Goal: Task Accomplishment & Management: Manage account settings

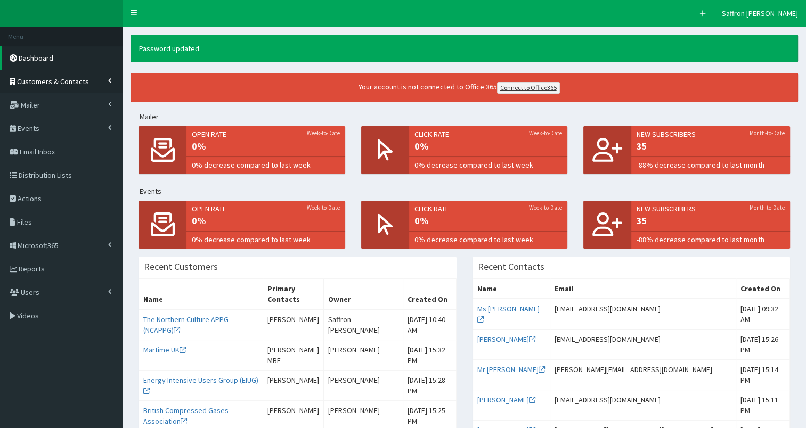
click at [53, 88] on link "Customers & Contacts" at bounding box center [61, 81] width 122 height 23
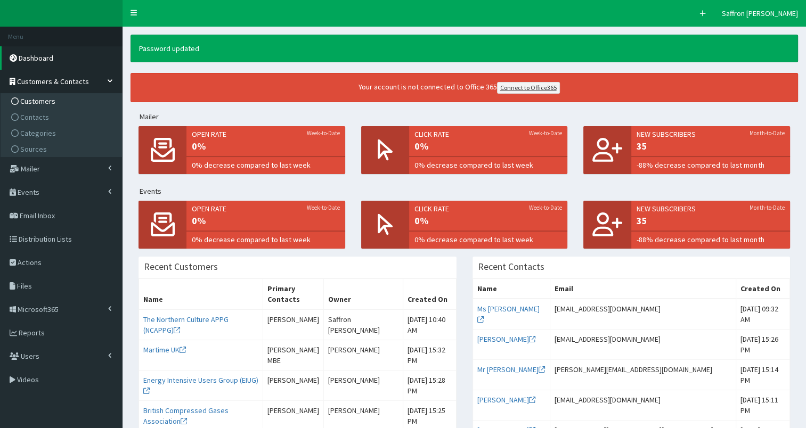
click at [44, 100] on span "Customers" at bounding box center [37, 101] width 35 height 10
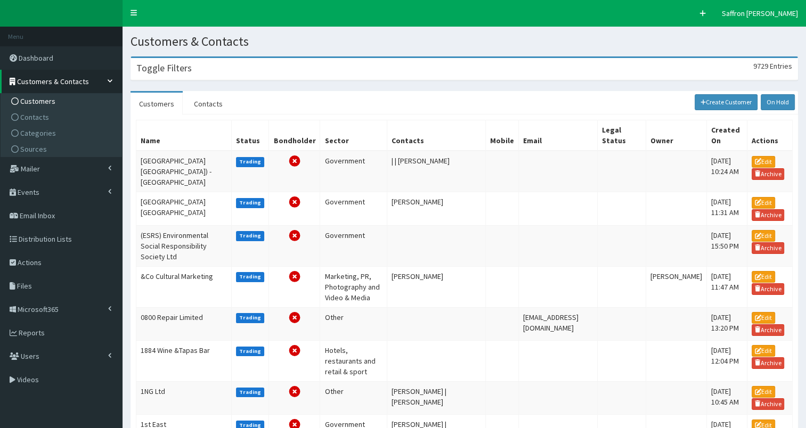
click at [225, 53] on section "Toggle Filters 9729 Entries Name Mobile Author Please select an option Develope…" at bounding box center [463, 427] width 683 height 758
click at [215, 68] on div "Toggle Filters 9729 Entries" at bounding box center [464, 69] width 666 height 22
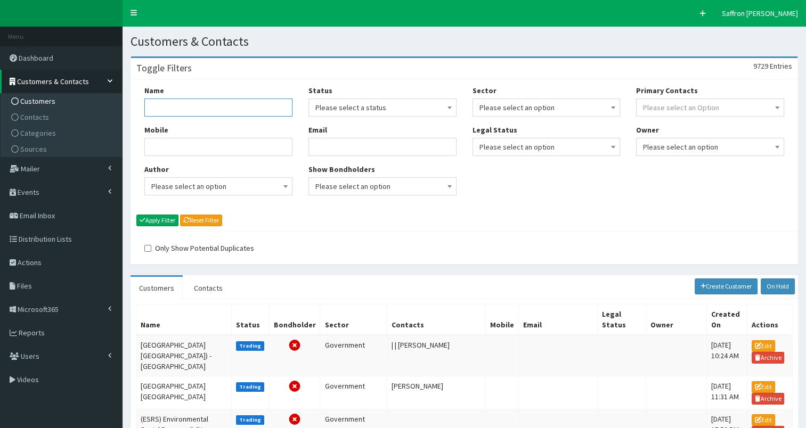
click at [193, 113] on input "Name" at bounding box center [218, 108] width 148 height 18
type input "hull trains"
click at [136, 215] on button "Apply Filter" at bounding box center [157, 221] width 42 height 12
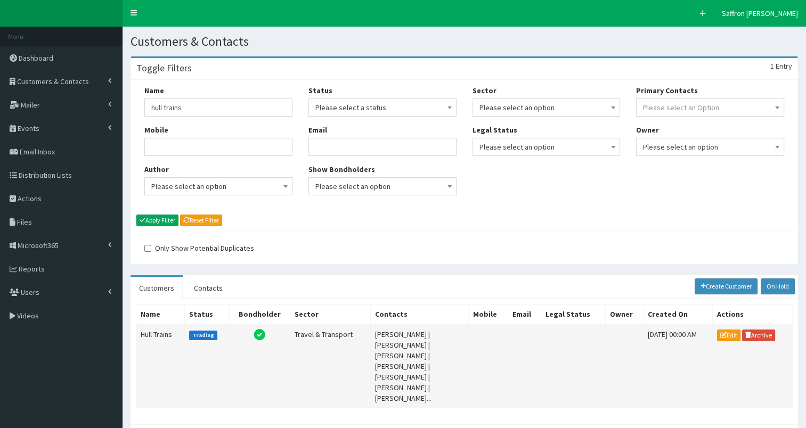
click at [153, 347] on td "Hull Trains" at bounding box center [160, 366] width 48 height 84
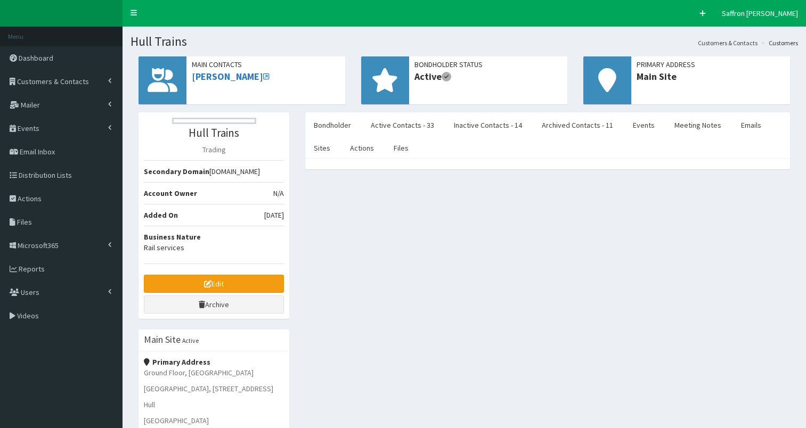
select select "50"
click at [674, 124] on link "Meeting Notes" at bounding box center [698, 125] width 64 height 22
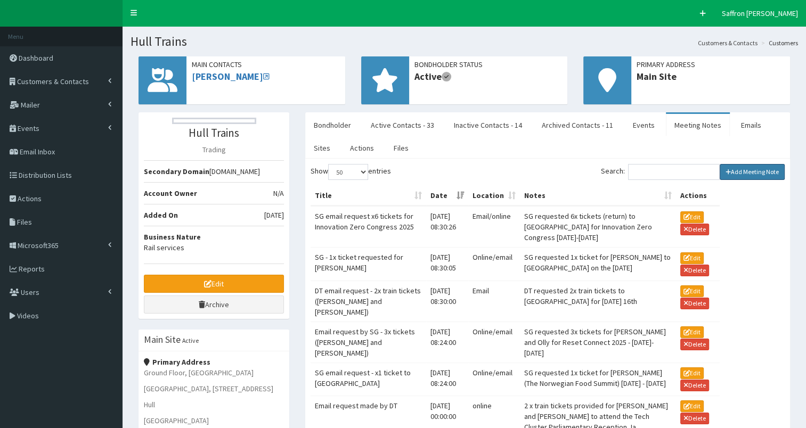
click at [748, 172] on link "Add Meeting Note" at bounding box center [751, 172] width 65 height 16
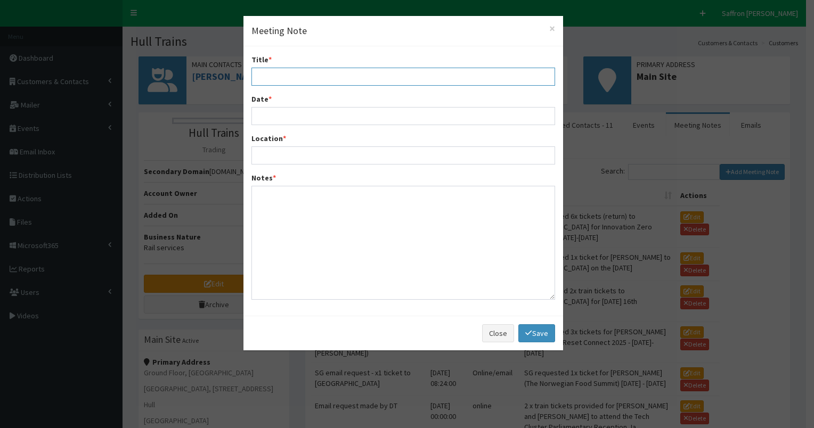
click at [279, 77] on input "Title *" at bounding box center [403, 77] width 304 height 18
type input "SG requested 1x train ticket - 28th October"
click at [326, 121] on input "Date *" at bounding box center [403, 116] width 304 height 18
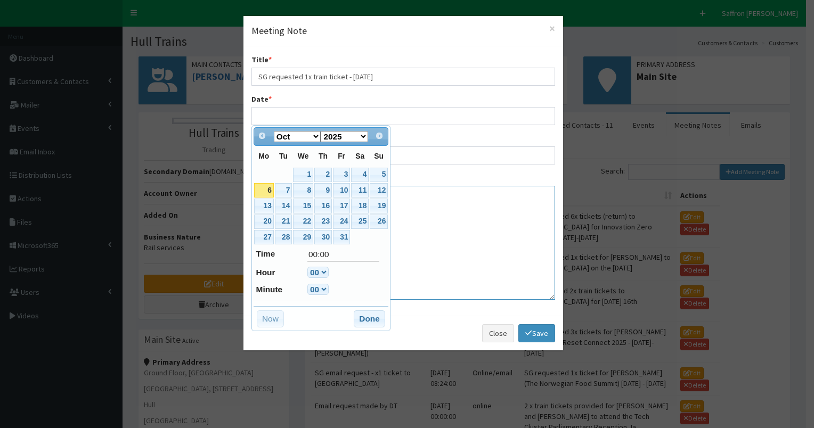
click at [511, 245] on textarea "Notes *" at bounding box center [403, 243] width 304 height 114
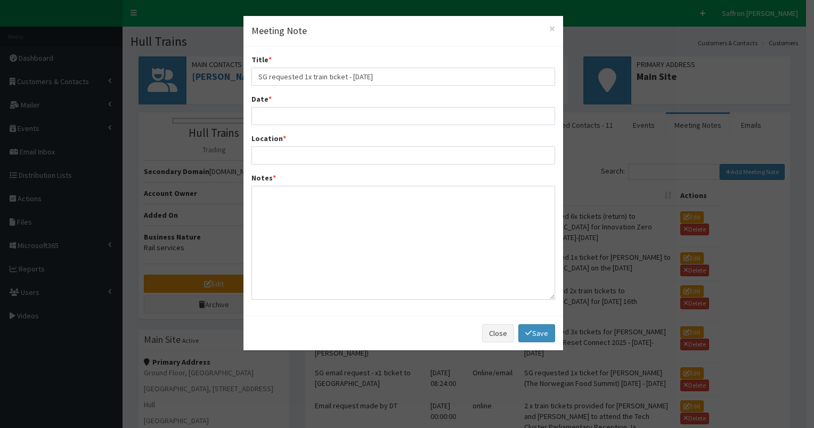
click at [277, 96] on div "Date *" at bounding box center [403, 109] width 304 height 31
click at [274, 110] on input "Date *" at bounding box center [403, 116] width 304 height 18
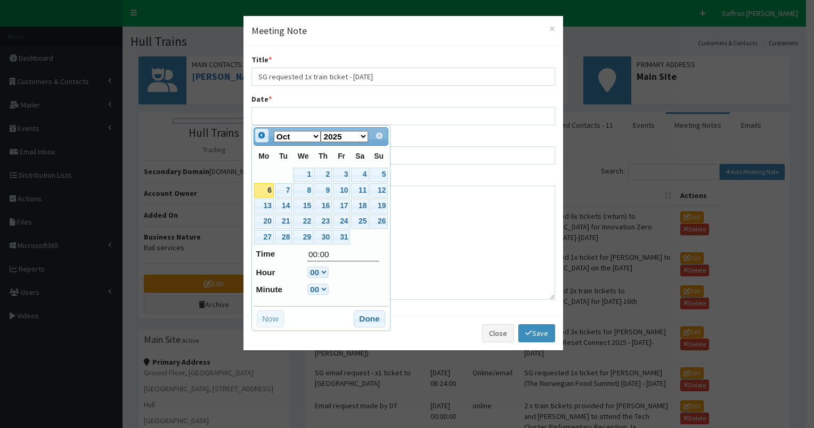
click at [262, 140] on link "Prev" at bounding box center [262, 135] width 15 height 15
click at [343, 219] on link "26" at bounding box center [341, 222] width 17 height 14
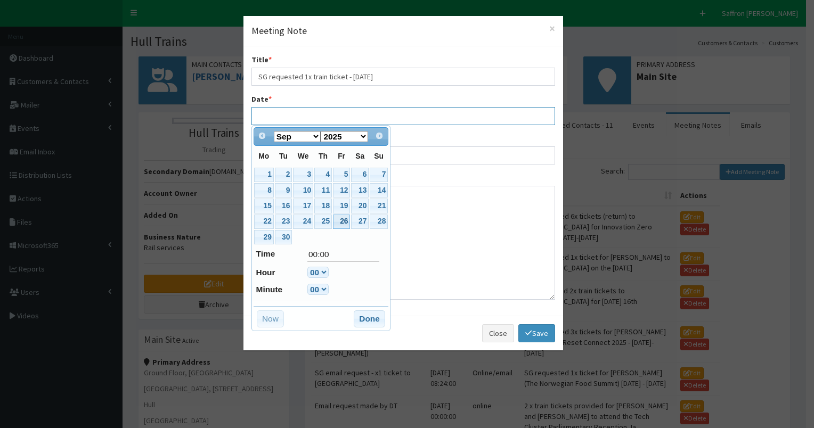
type input "26-09-2025 00:00"
click at [377, 323] on button "Done" at bounding box center [369, 318] width 31 height 17
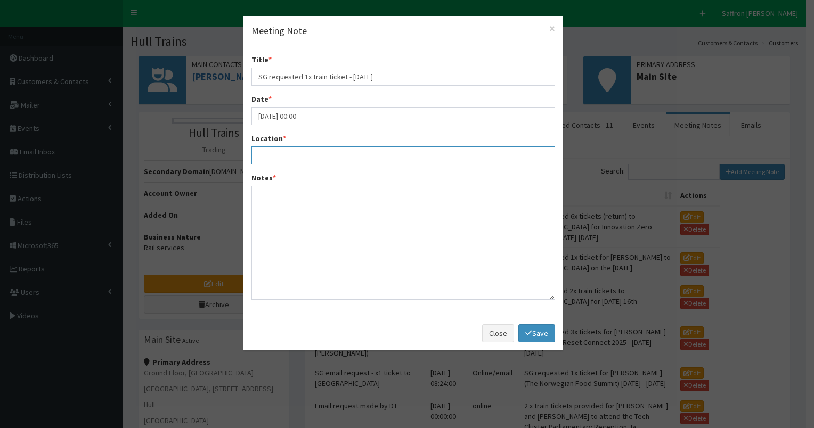
click at [278, 159] on input "Location *" at bounding box center [403, 155] width 304 height 18
type input "London"
click at [297, 207] on textarea "Notes *" at bounding box center [403, 243] width 304 height 114
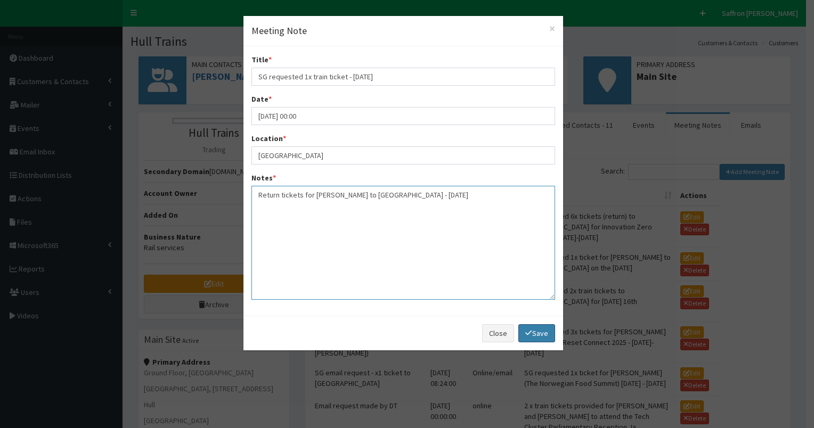
type textarea "Return tickets for Bill Walker to London - 28th October 2025"
click at [539, 334] on link "Save" at bounding box center [536, 333] width 36 height 18
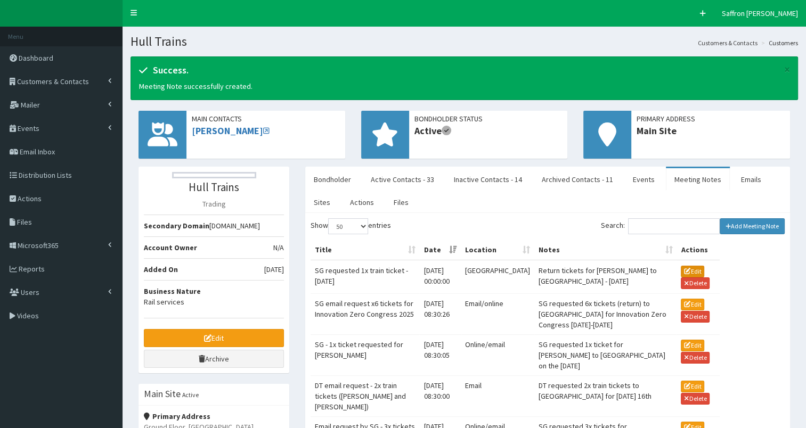
click at [690, 269] on button "Edit" at bounding box center [692, 272] width 23 height 12
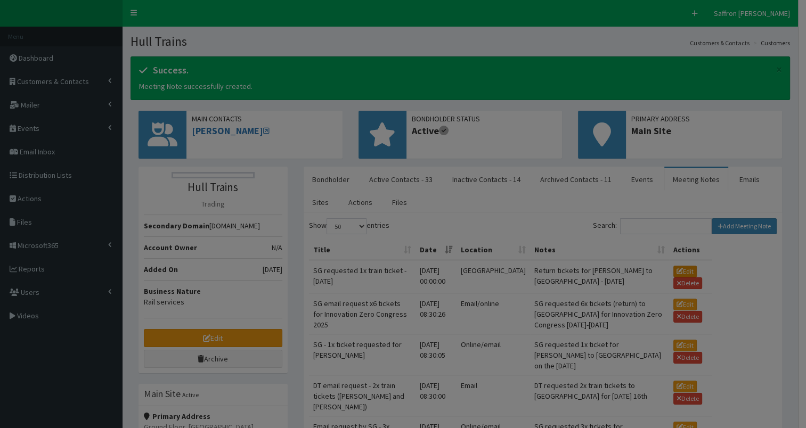
type input "26-09-2025 12:00"
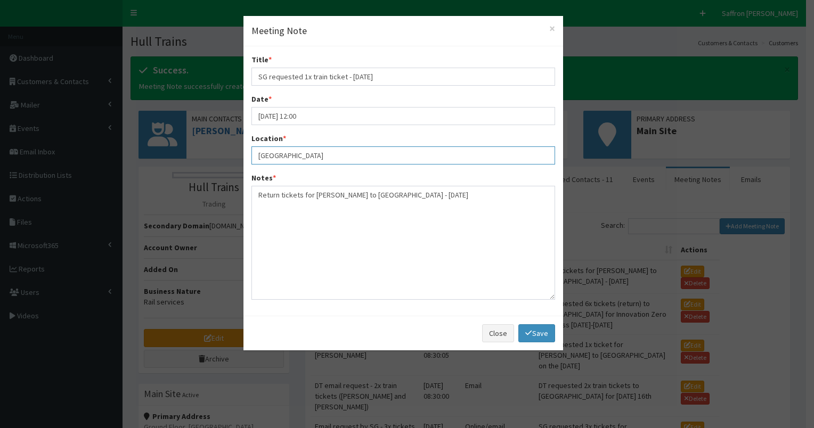
drag, startPoint x: 294, startPoint y: 153, endPoint x: 240, endPoint y: 145, distance: 54.4
click at [239, 148] on div "× Meeting Note Title * SG requested 1x train ticket - 28th October Date * 26-09…" at bounding box center [407, 214] width 814 height 428
type input "Email"
click at [536, 324] on link "Save" at bounding box center [536, 333] width 36 height 18
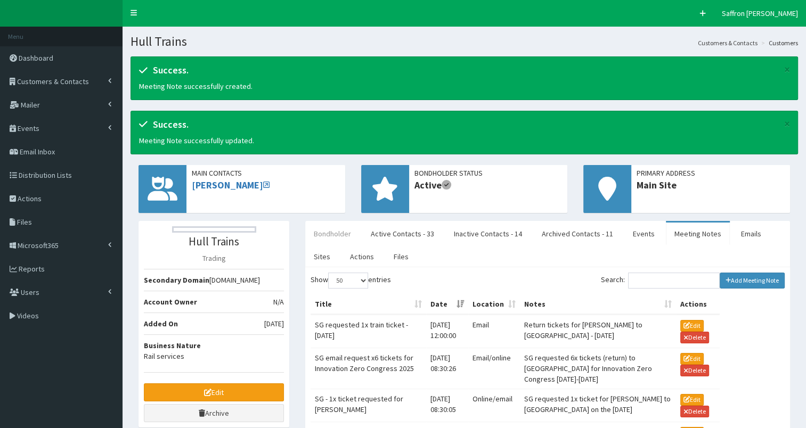
click at [346, 236] on link "Bondholder" at bounding box center [332, 234] width 54 height 22
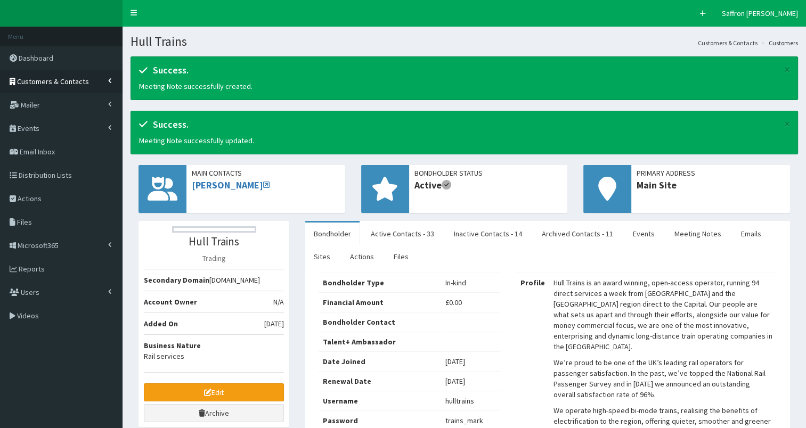
click at [61, 81] on span "Customers & Contacts" at bounding box center [53, 82] width 72 height 10
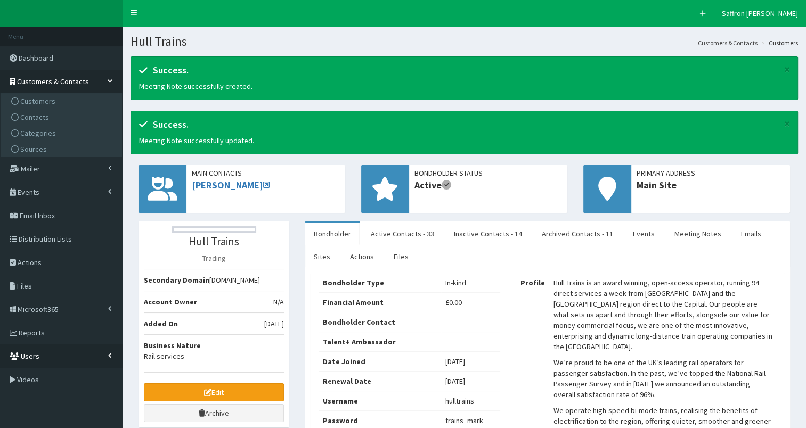
click at [63, 357] on link "Users" at bounding box center [61, 356] width 122 height 23
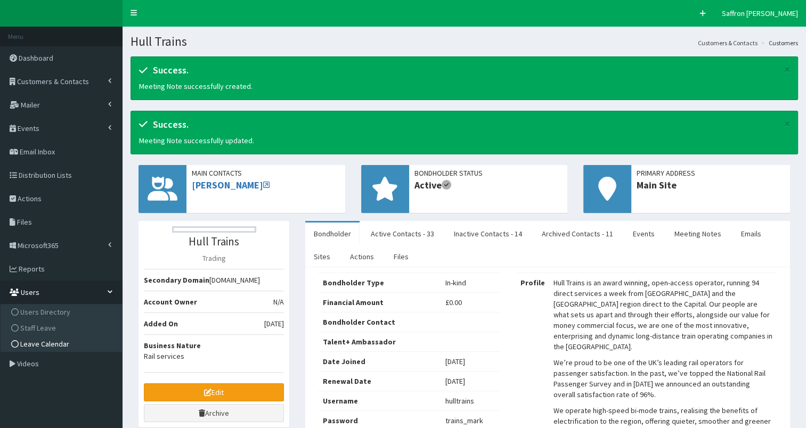
click at [65, 343] on span "Leave Calendar" at bounding box center [44, 344] width 49 height 10
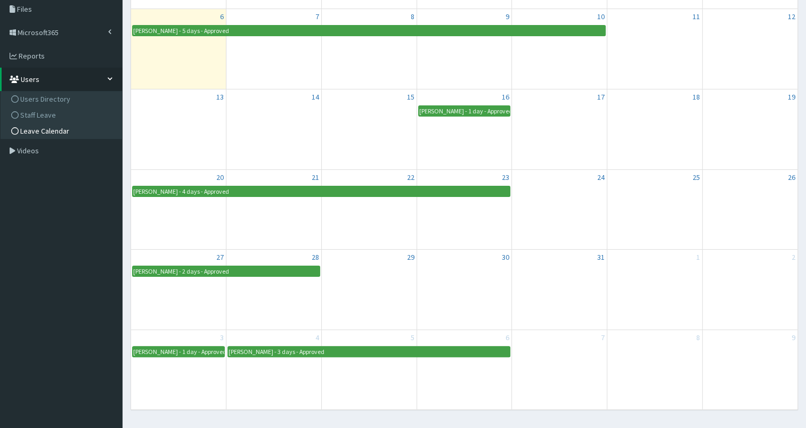
scroll to position [53, 0]
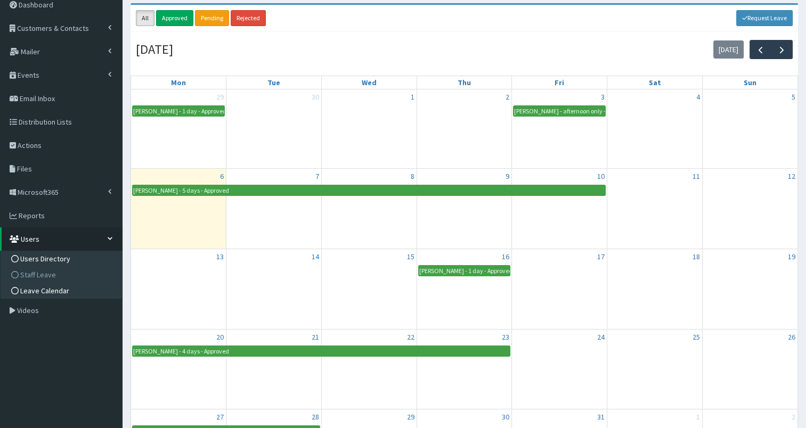
click at [53, 257] on span "Users Directory" at bounding box center [45, 259] width 50 height 10
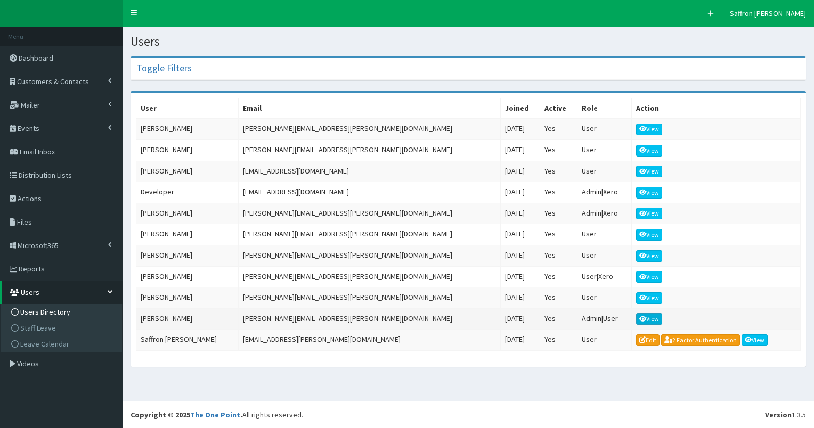
click at [636, 313] on link "View" at bounding box center [649, 319] width 27 height 12
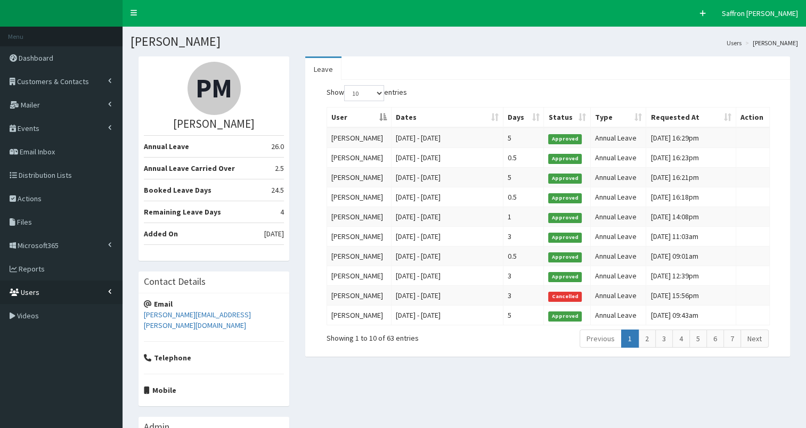
click at [72, 285] on link "Users" at bounding box center [61, 292] width 122 height 23
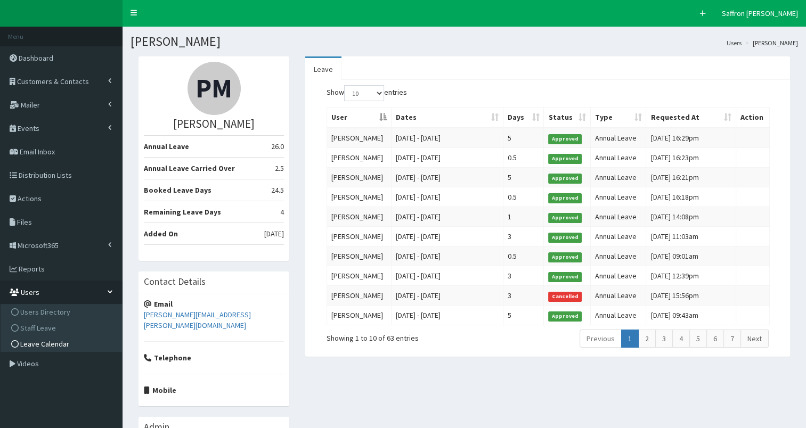
click at [59, 343] on span "Leave Calendar" at bounding box center [44, 344] width 49 height 10
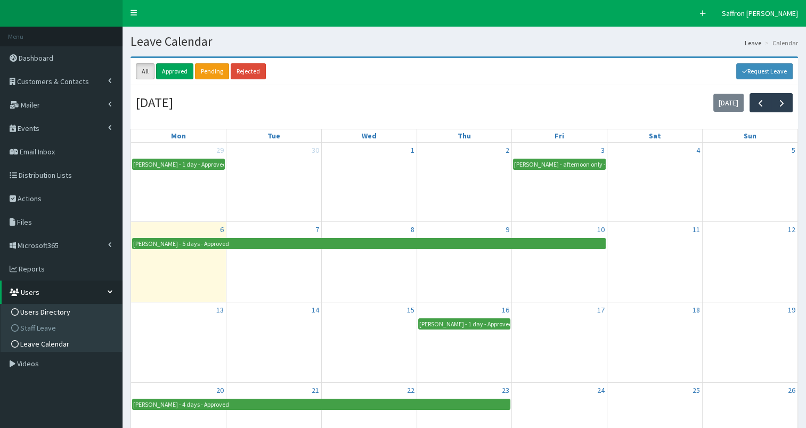
click at [56, 315] on span "Users Directory" at bounding box center [45, 312] width 50 height 10
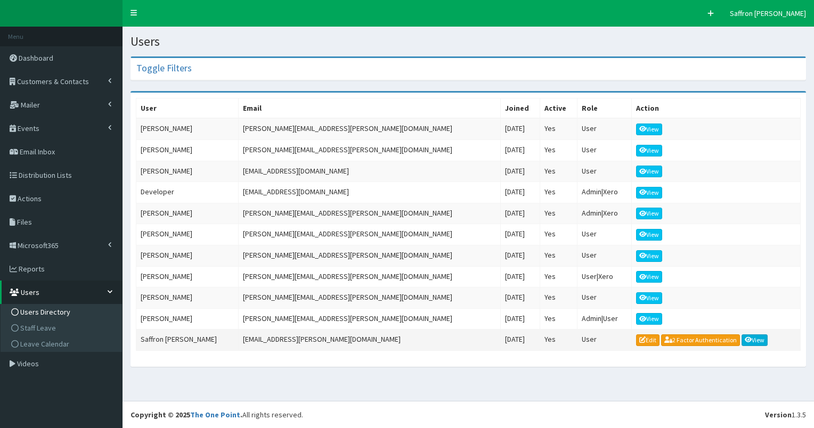
click at [741, 334] on link "View" at bounding box center [754, 340] width 27 height 12
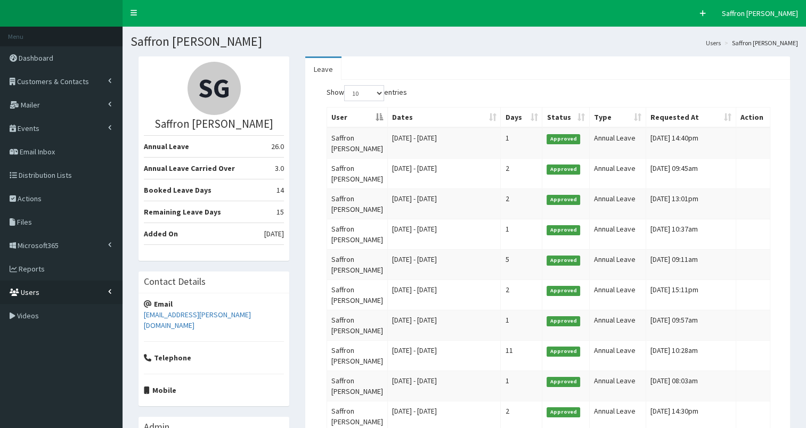
click at [52, 291] on link "Users" at bounding box center [61, 292] width 122 height 23
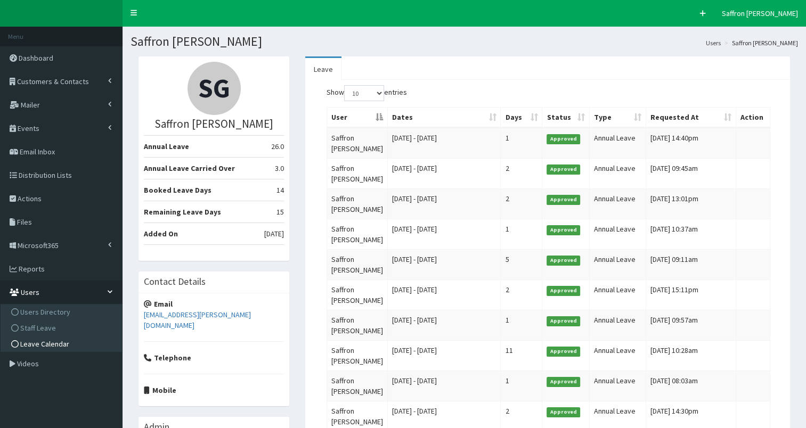
click at [46, 344] on span "Leave Calendar" at bounding box center [44, 344] width 49 height 10
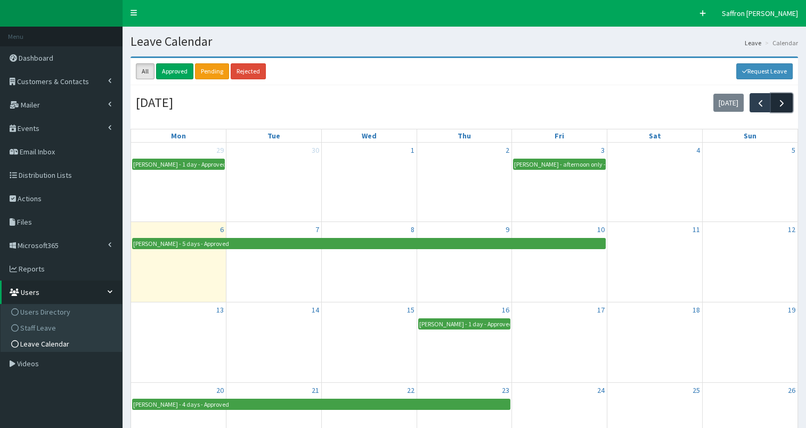
click at [775, 110] on button "button" at bounding box center [781, 102] width 22 height 19
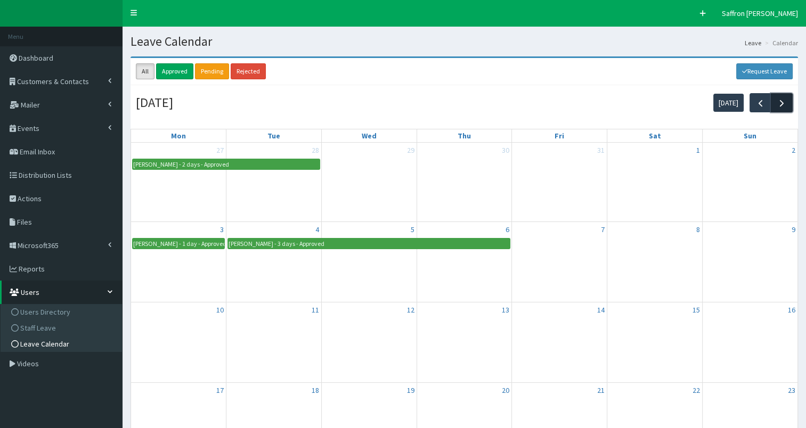
click at [778, 101] on span "button" at bounding box center [781, 102] width 11 height 11
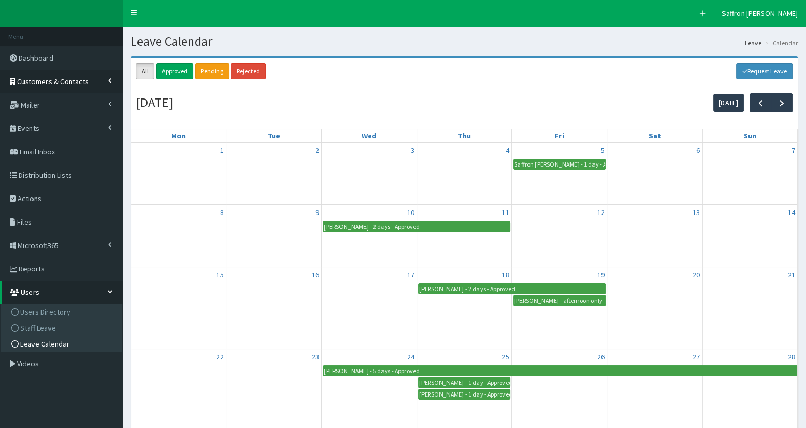
click at [84, 77] on span "Customers & Contacts" at bounding box center [53, 82] width 72 height 10
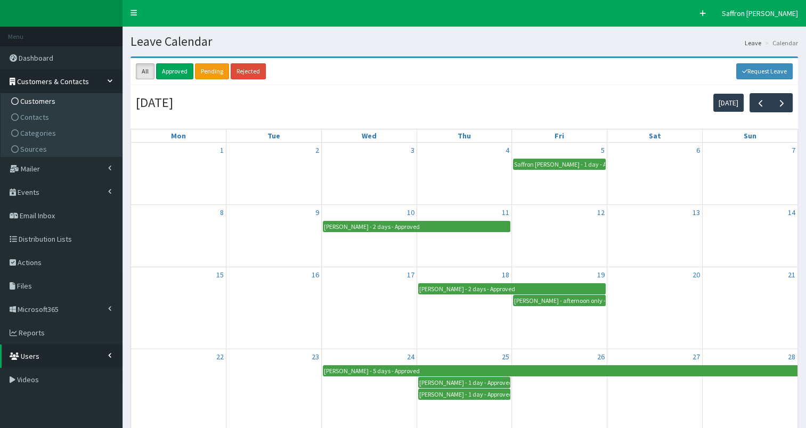
click at [42, 96] on span "Customers" at bounding box center [37, 101] width 35 height 10
